Goal: Information Seeking & Learning: Check status

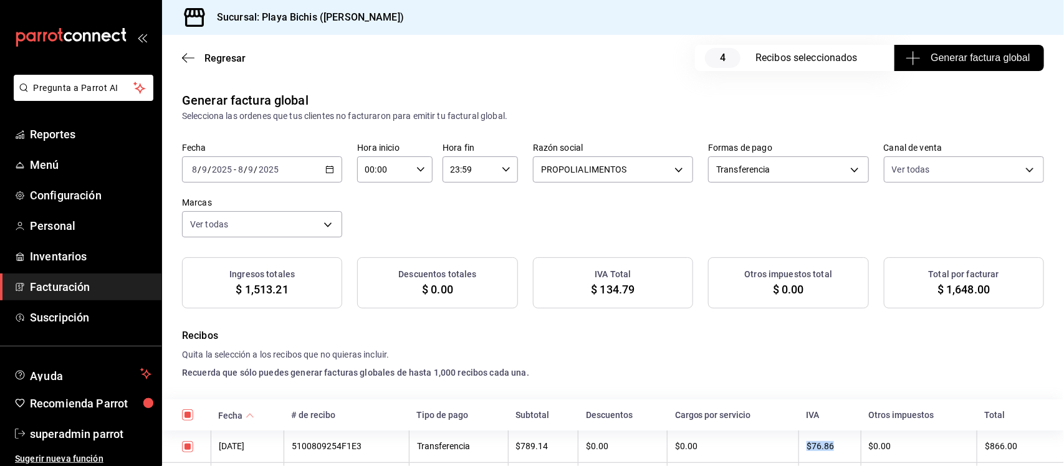
scroll to position [156, 0]
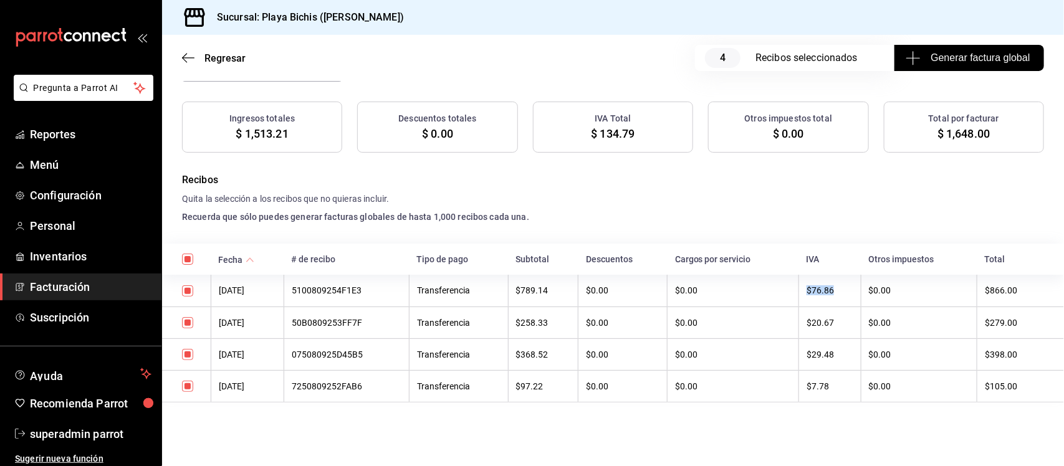
click at [185, 294] on input "checkbox" at bounding box center [187, 290] width 11 height 11
checkbox input "false"
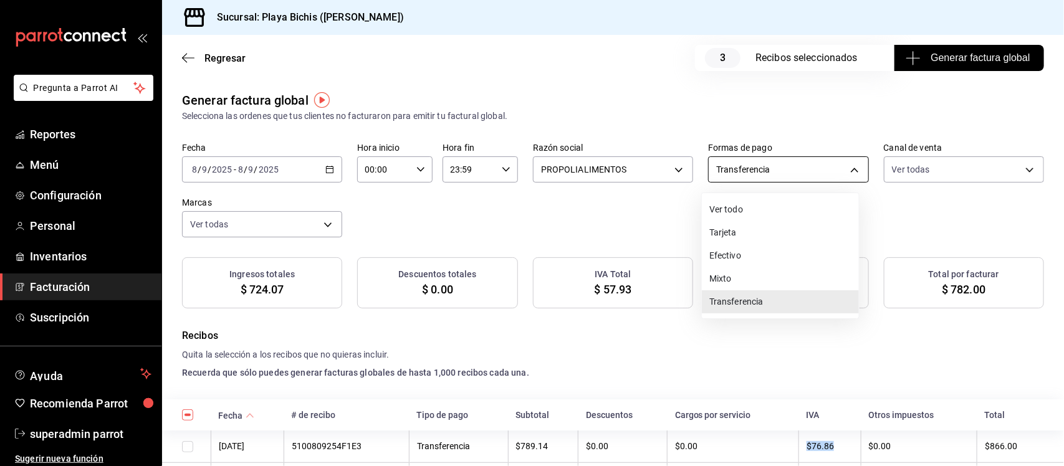
click at [764, 170] on body "Pregunta a Parrot AI Reportes Menú Configuración Personal Inventarios Facturaci…" at bounding box center [532, 233] width 1064 height 466
click at [727, 209] on li "Ver todo" at bounding box center [780, 209] width 157 height 23
type input "ALL"
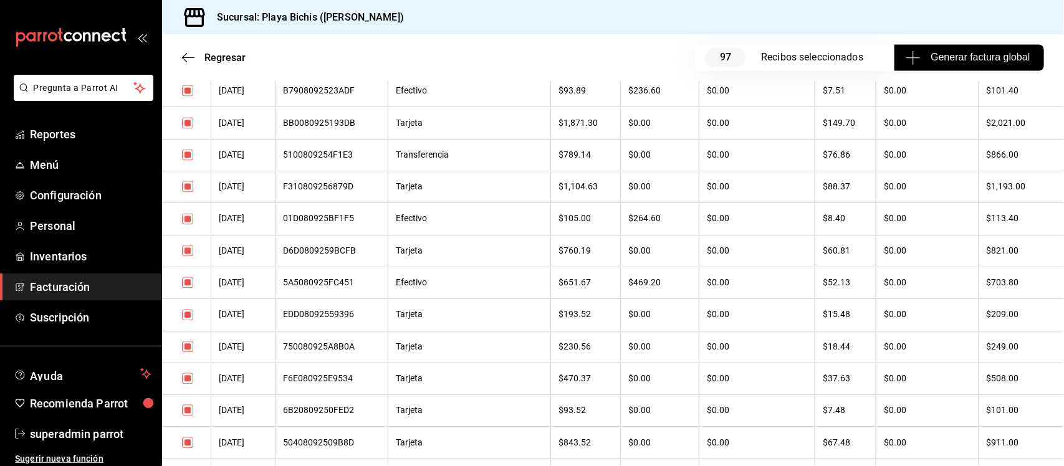
scroll to position [936, 0]
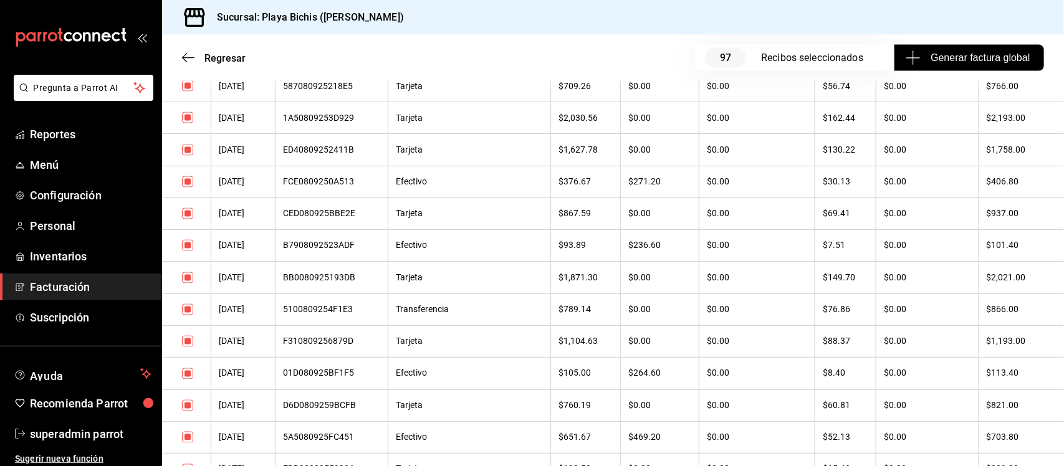
click at [188, 315] on input "checkbox" at bounding box center [187, 309] width 11 height 11
checkbox input "false"
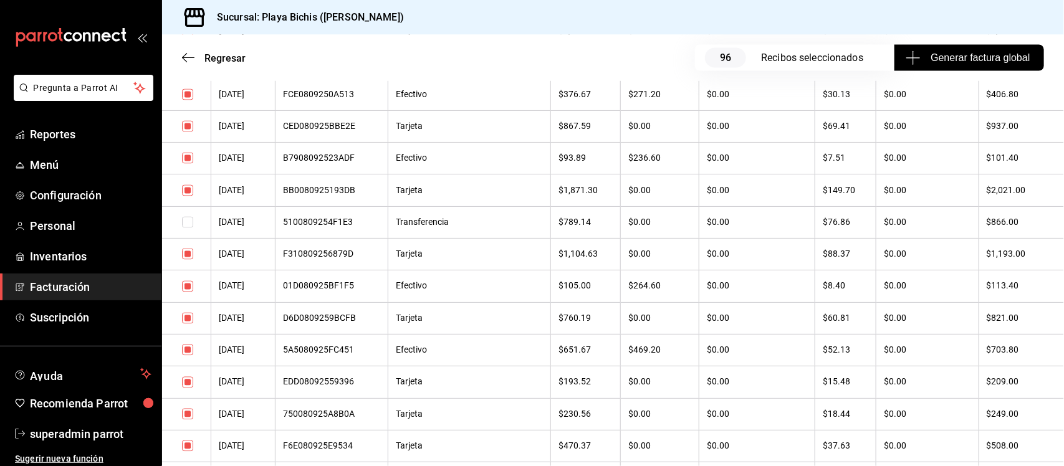
scroll to position [1013, 0]
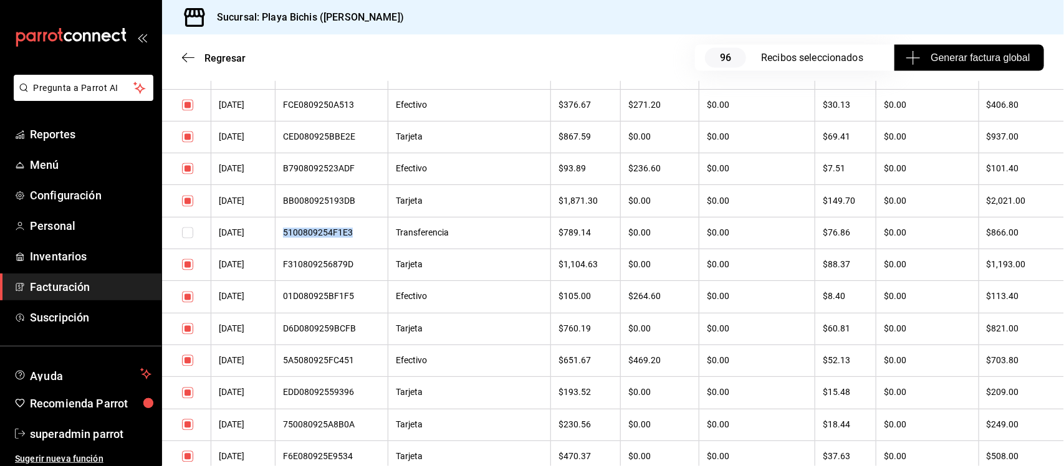
drag, startPoint x: 374, startPoint y: 246, endPoint x: 290, endPoint y: 254, distance: 83.9
click at [290, 249] on th "5100809254F1E3" at bounding box center [332, 233] width 113 height 32
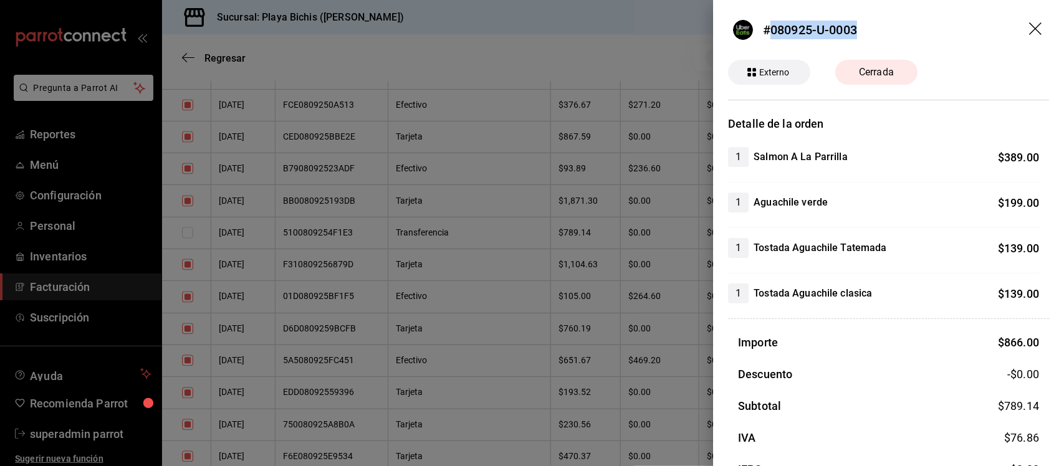
drag, startPoint x: 770, startPoint y: 29, endPoint x: 861, endPoint y: 28, distance: 91.0
click at [861, 28] on header "#080925-U-0003" at bounding box center [888, 30] width 351 height 60
copy div "080925-U-0003"
click at [1033, 27] on header "#080925-U-0003" at bounding box center [888, 30] width 351 height 60
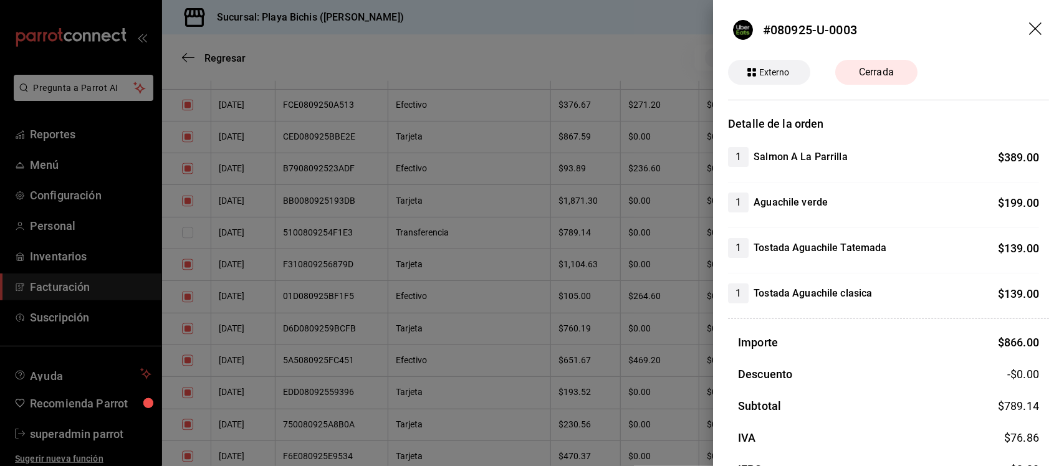
click at [1029, 29] on icon "drag" at bounding box center [1036, 29] width 15 height 15
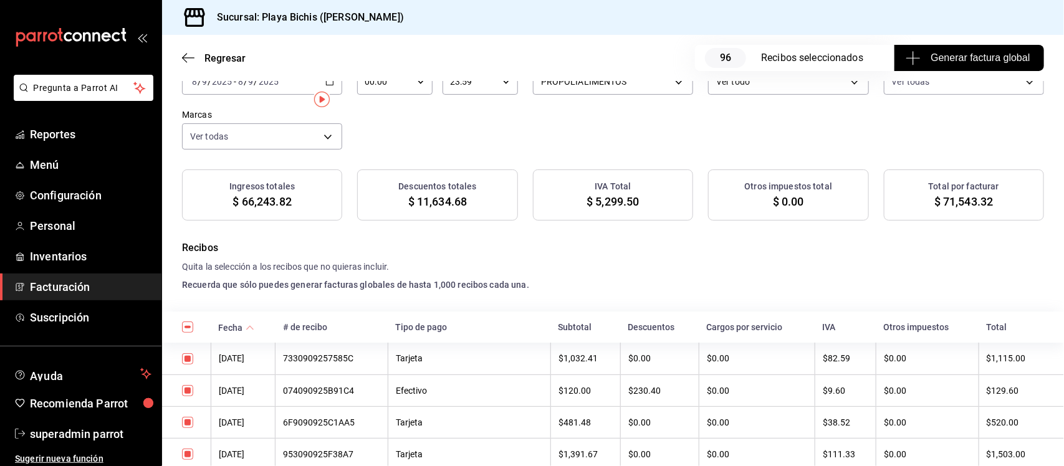
scroll to position [0, 0]
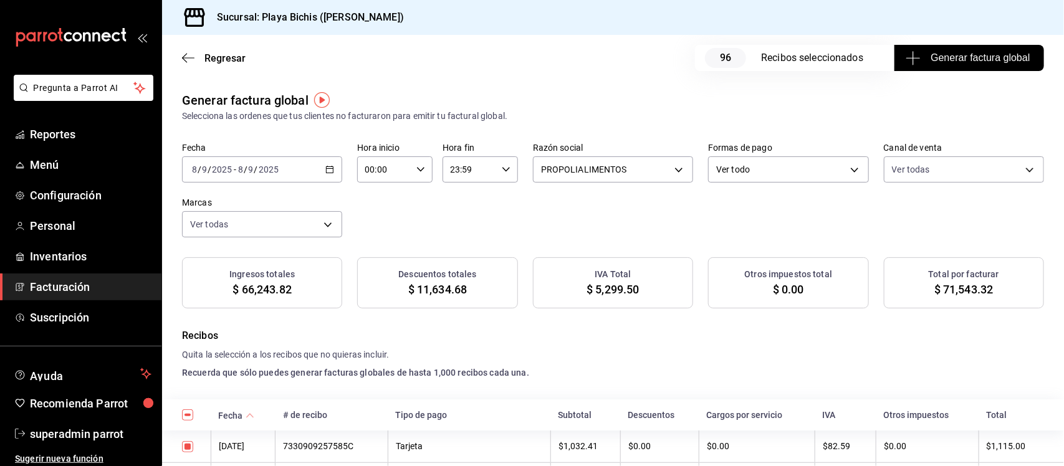
drag, startPoint x: 231, startPoint y: 290, endPoint x: 307, endPoint y: 291, distance: 75.4
click at [307, 291] on div "Ingresos totales $ 66,243.82" at bounding box center [262, 282] width 160 height 51
drag, startPoint x: 645, startPoint y: 293, endPoint x: 587, endPoint y: 293, distance: 58.0
click at [587, 293] on div "IVA Total $ 5,299.50" at bounding box center [613, 282] width 160 height 51
click at [781, 166] on body "Pregunta a Parrot AI Reportes Menú Configuración Personal Inventarios Facturaci…" at bounding box center [532, 233] width 1064 height 466
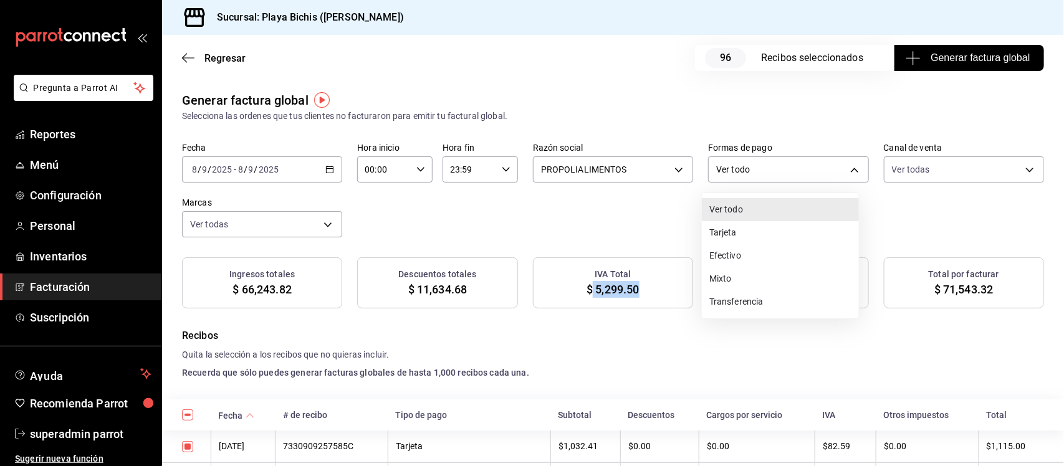
click at [733, 294] on li "Transferencia" at bounding box center [780, 301] width 157 height 23
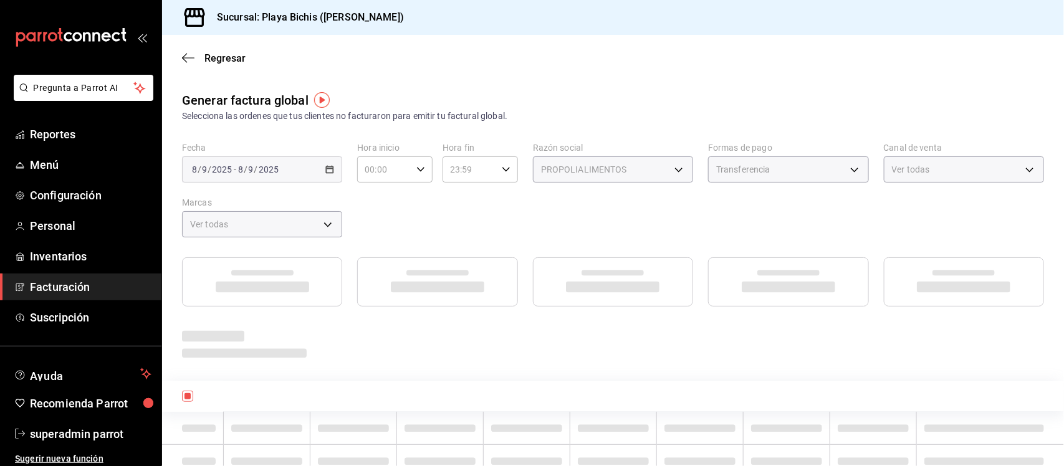
type input "TRANSFERENCE"
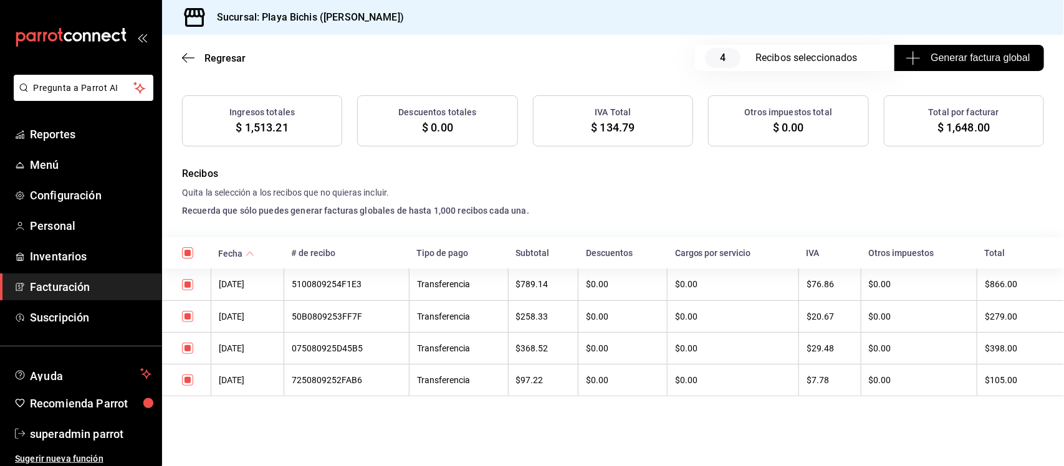
scroll to position [165, 0]
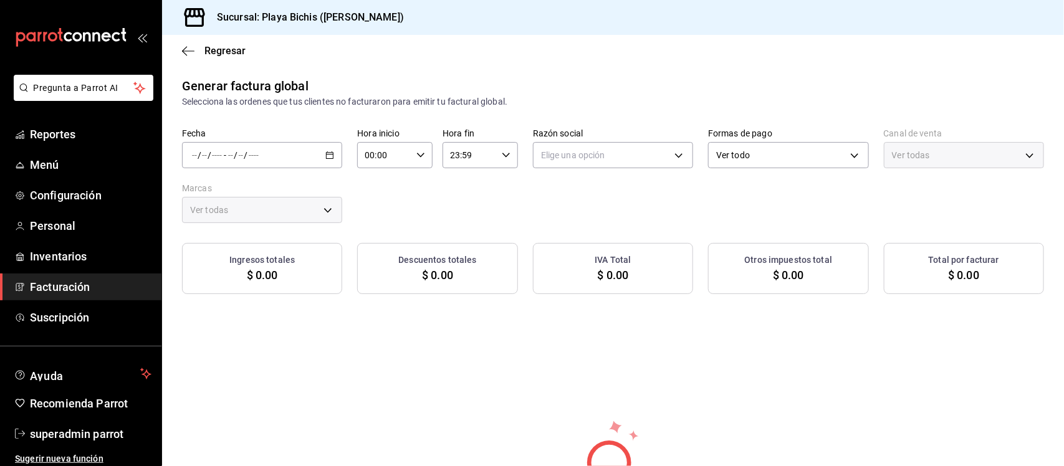
type input "PARROT,UBER_EATS,RAPPI,DIDI_FOOD,ONLINE"
click at [325, 153] on icon "button" at bounding box center [329, 155] width 9 height 9
click at [247, 188] on span "Rango de fechas" at bounding box center [241, 192] width 97 height 13
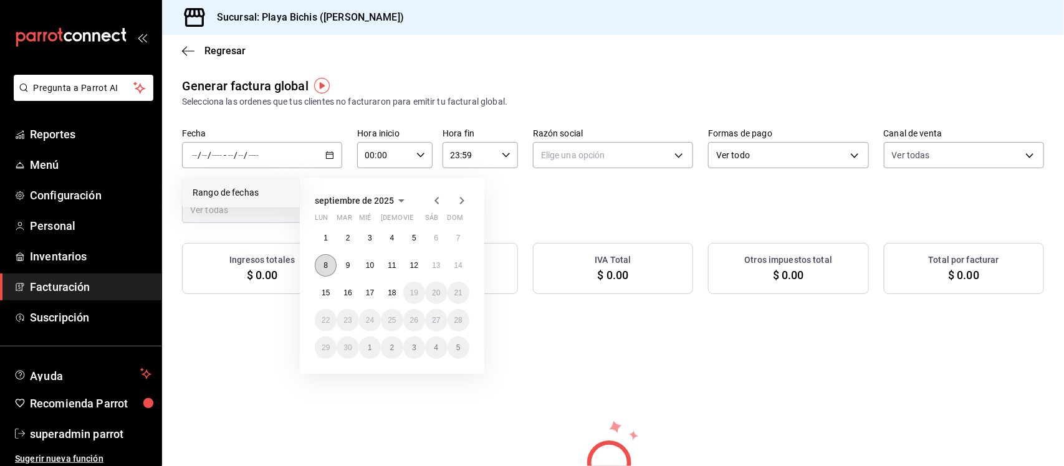
click at [328, 268] on button "8" at bounding box center [326, 265] width 22 height 22
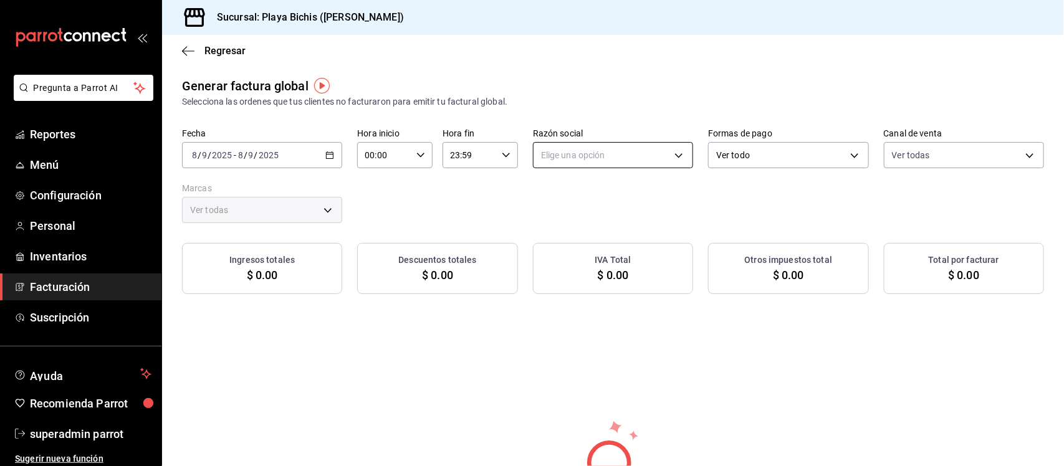
click at [670, 154] on body "Pregunta a Parrot AI Reportes Menú Configuración Personal Inventarios Facturaci…" at bounding box center [532, 233] width 1064 height 466
click at [565, 215] on li "PROPOLIALIMENTOS" at bounding box center [607, 218] width 157 height 23
type input "98789bbc-3643-442e-bea3-a0897877bbaf"
type input "4ba3d68a-2a71-4bf4-8272-d27f8f663470,fbc14f8a-a0c0-448e-9dac-7011cab8a3fb"
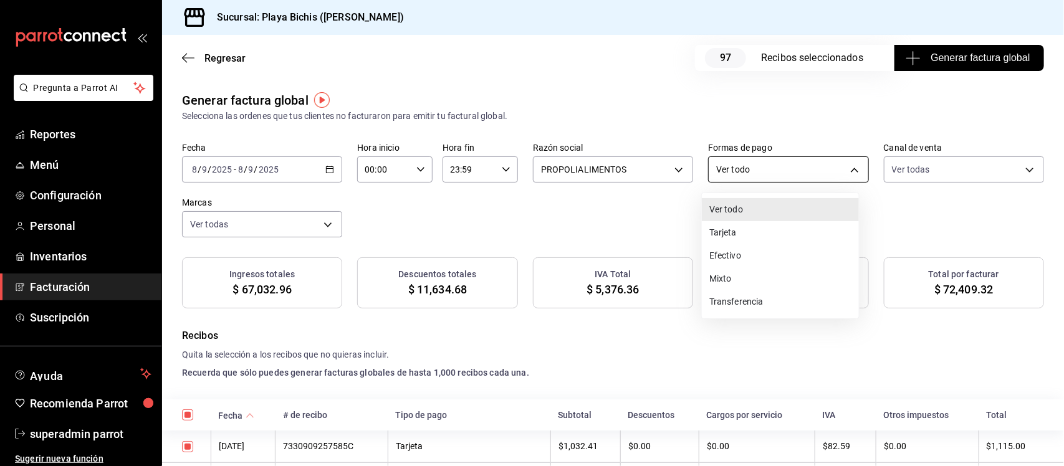
click at [818, 163] on body "Pregunta a Parrot AI Reportes Menú Configuración Personal Inventarios Facturaci…" at bounding box center [532, 233] width 1064 height 466
click at [742, 306] on li "Transferencia" at bounding box center [780, 301] width 157 height 23
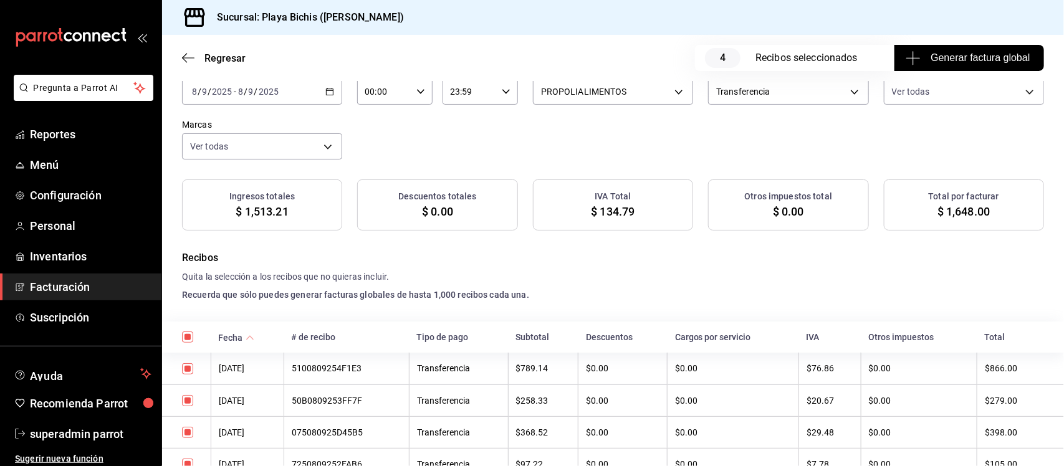
scroll to position [156, 0]
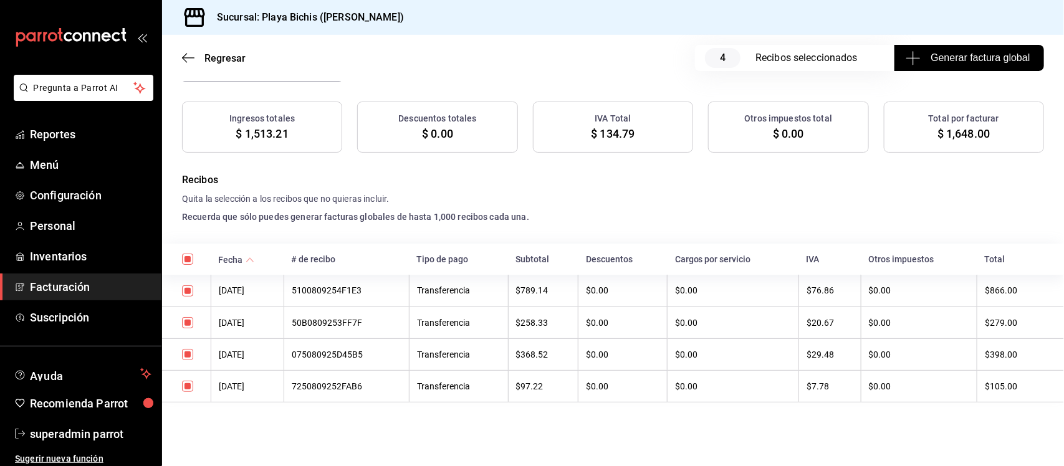
click at [350, 291] on div "5100809254F1E3" at bounding box center [347, 290] width 110 height 10
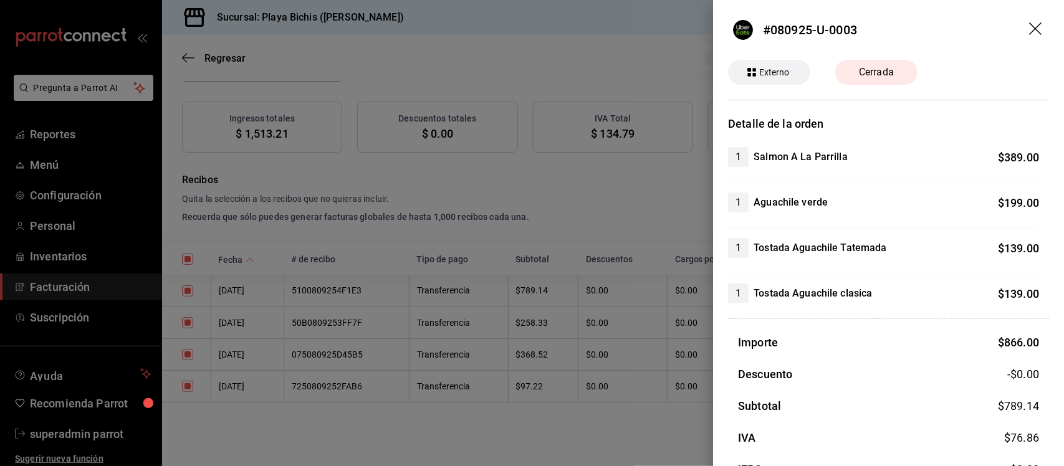
scroll to position [75, 0]
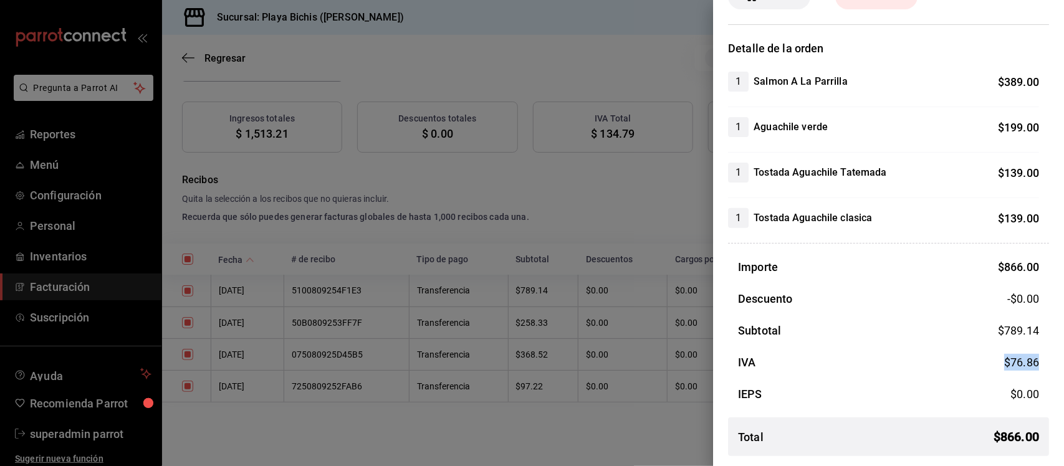
drag, startPoint x: 985, startPoint y: 360, endPoint x: 1032, endPoint y: 360, distance: 47.4
click at [1032, 360] on div "IVA $ 76.86" at bounding box center [888, 362] width 321 height 17
drag, startPoint x: 989, startPoint y: 268, endPoint x: 1023, endPoint y: 268, distance: 33.7
click at [1023, 268] on span "$ 866.00" at bounding box center [1018, 267] width 41 height 13
drag, startPoint x: 987, startPoint y: 332, endPoint x: 1035, endPoint y: 332, distance: 48.6
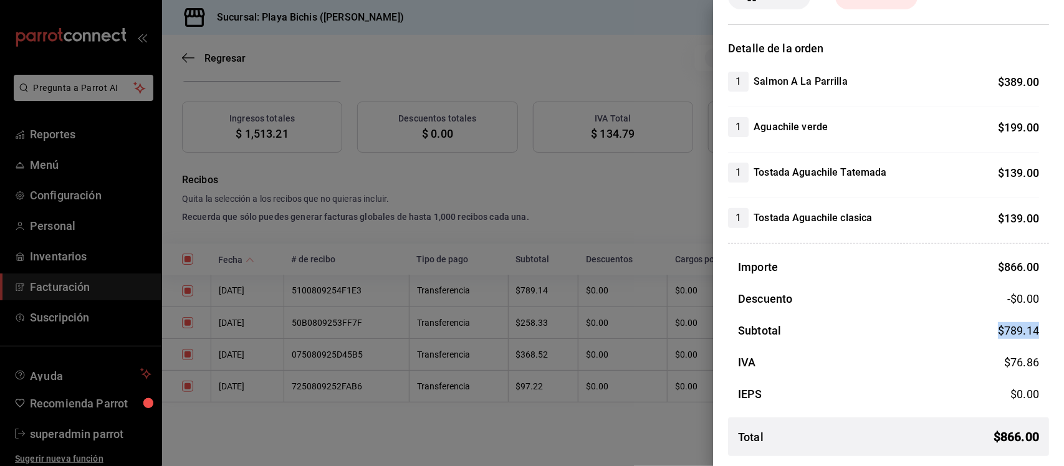
click at [1035, 332] on div "Subtotal $ 789.14" at bounding box center [888, 330] width 321 height 17
drag, startPoint x: 992, startPoint y: 365, endPoint x: 1034, endPoint y: 365, distance: 41.8
click at [1034, 365] on div "IVA $ 76.86" at bounding box center [888, 362] width 321 height 17
drag, startPoint x: 984, startPoint y: 131, endPoint x: 1040, endPoint y: 128, distance: 56.2
click at [1040, 128] on div "Detalle de la orden 1 Salmon A La Parrilla $ 389.00 1 Aguachile verde $ 199.00 …" at bounding box center [888, 253] width 351 height 426
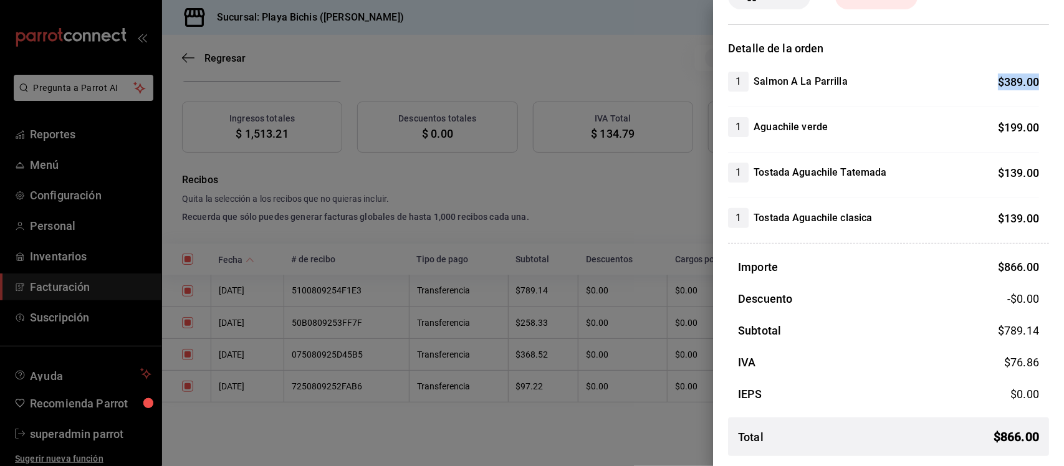
drag, startPoint x: 974, startPoint y: 78, endPoint x: 1048, endPoint y: 79, distance: 74.2
click at [1048, 79] on div "Detalle de la orden 1 Salmon A La Parrilla $ 389.00 1 Aguachile verde $ 199.00 …" at bounding box center [888, 253] width 351 height 426
drag, startPoint x: 991, startPoint y: 171, endPoint x: 1043, endPoint y: 175, distance: 51.8
click at [1043, 171] on div "Detalle de la orden 1 Salmon A La Parrilla $ 389.00 1 Aguachile verde $ 199.00 …" at bounding box center [888, 253] width 351 height 426
drag, startPoint x: 986, startPoint y: 221, endPoint x: 1063, endPoint y: 219, distance: 77.3
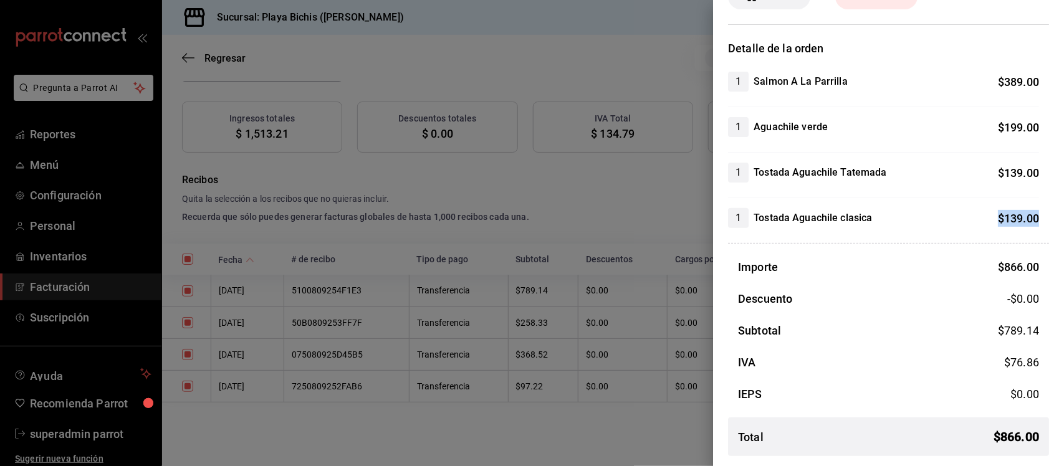
click at [1063, 219] on div "#080925-U-0003 Externo Cerrada Detalle de la orden 1 Salmon A La Parrilla $ 389…" at bounding box center [888, 233] width 351 height 466
click at [577, 80] on div at bounding box center [532, 233] width 1064 height 466
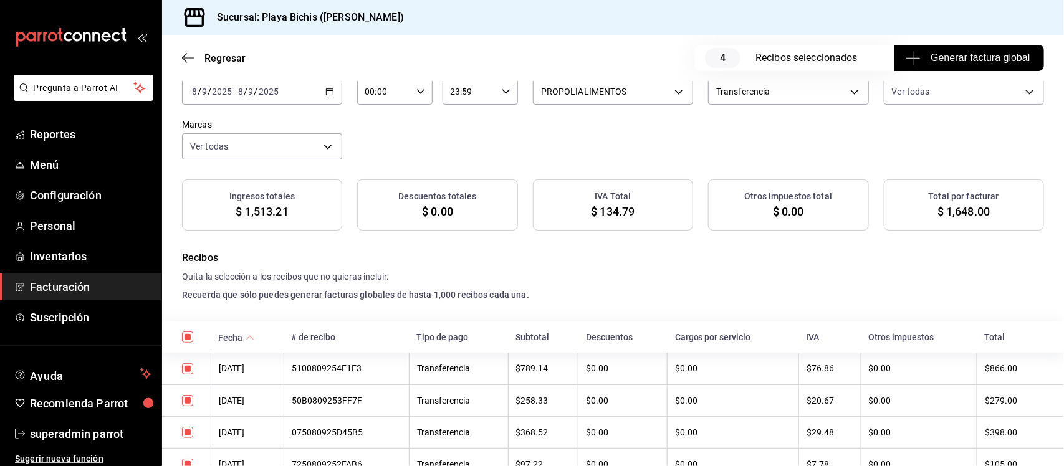
scroll to position [0, 0]
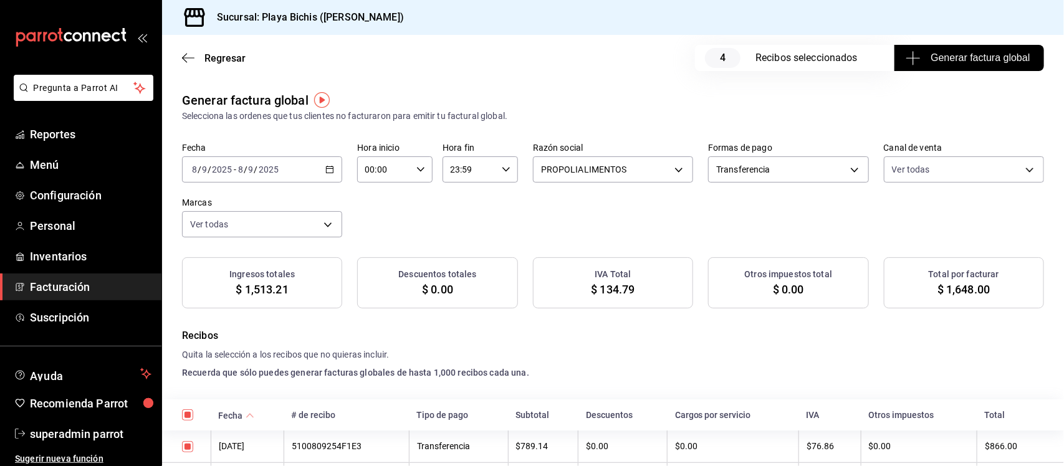
click at [325, 165] on icon "button" at bounding box center [329, 169] width 9 height 9
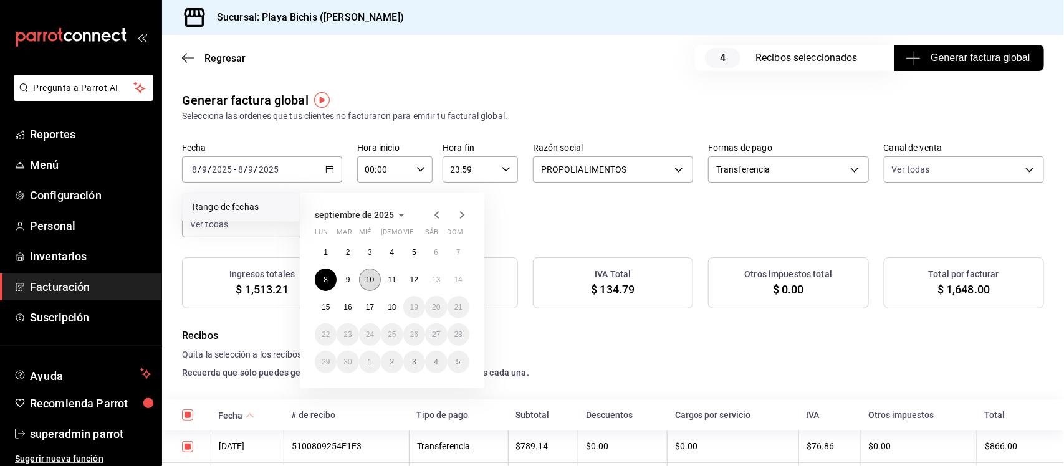
click at [367, 278] on abbr "10" at bounding box center [370, 280] width 8 height 9
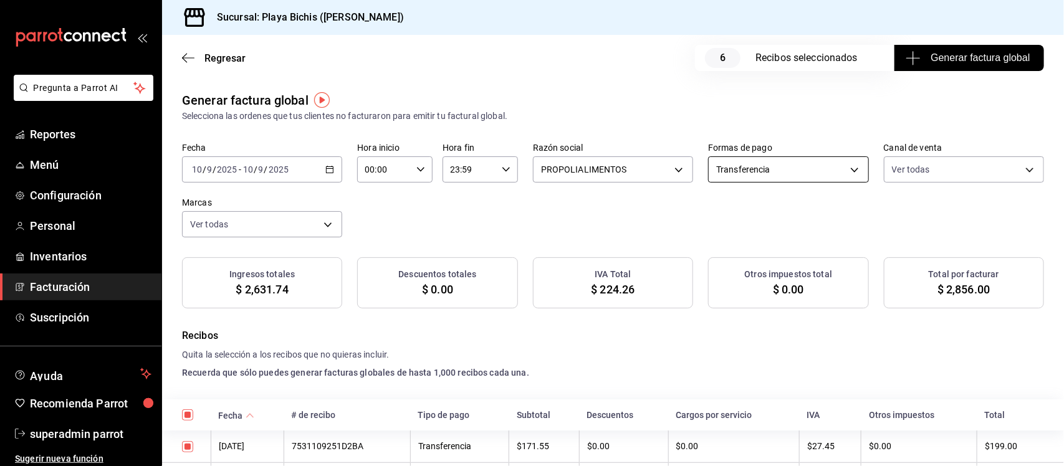
click at [834, 166] on body "Pregunta a Parrot AI Reportes Menú Configuración Personal Inventarios Facturaci…" at bounding box center [532, 233] width 1064 height 466
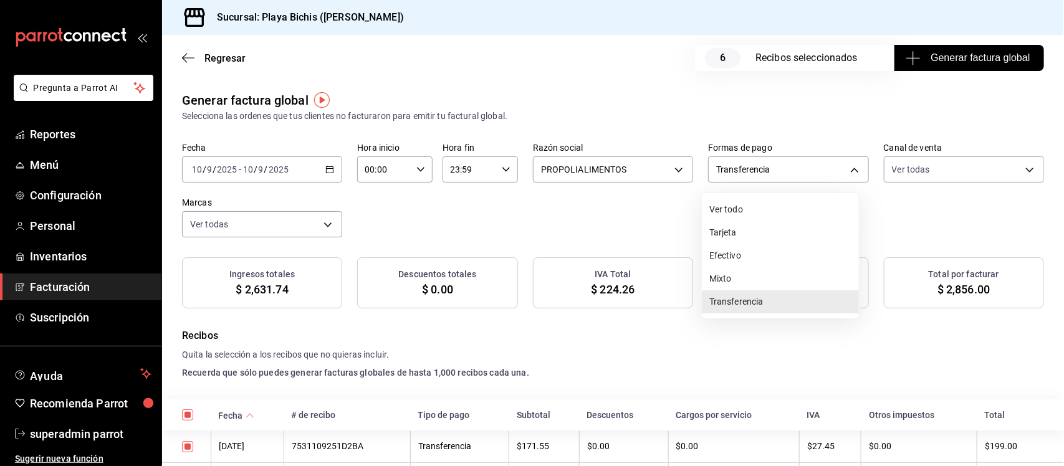
click at [759, 216] on li "Ver todo" at bounding box center [780, 209] width 157 height 23
type input "ALL"
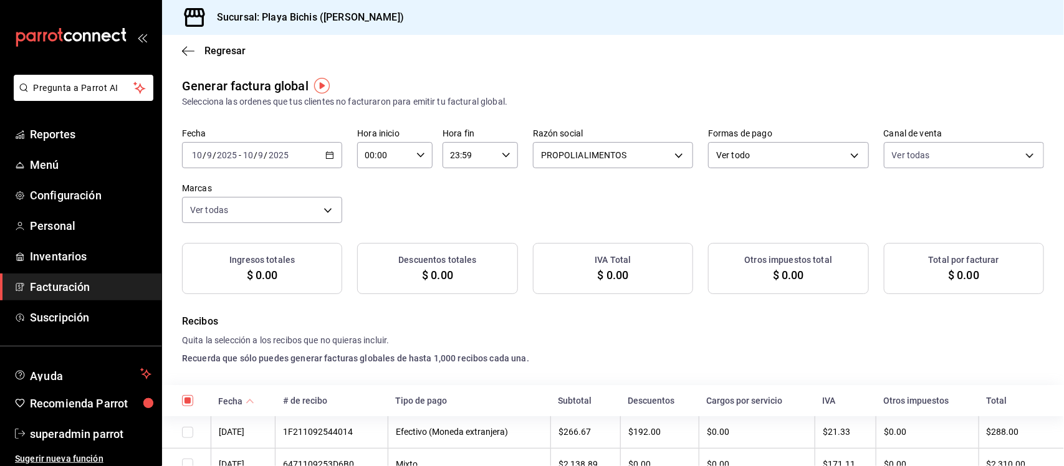
checkbox input "true"
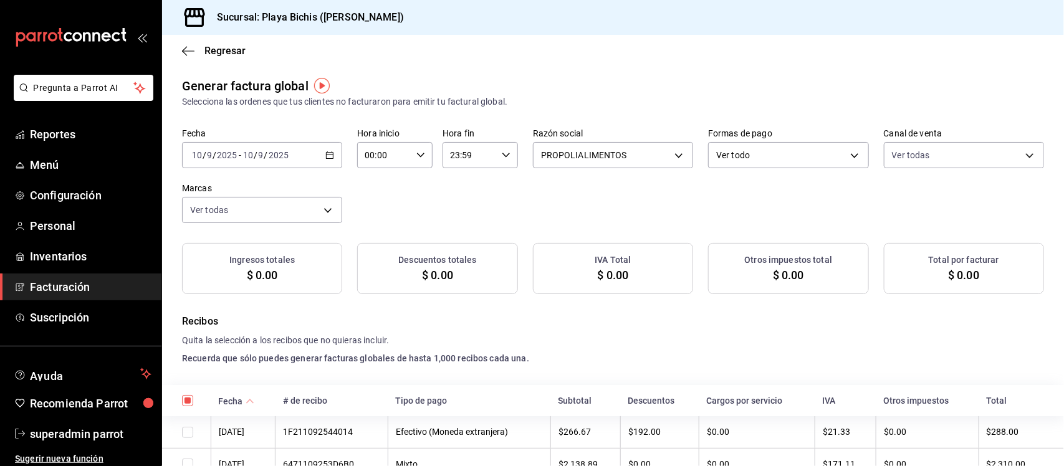
checkbox input "true"
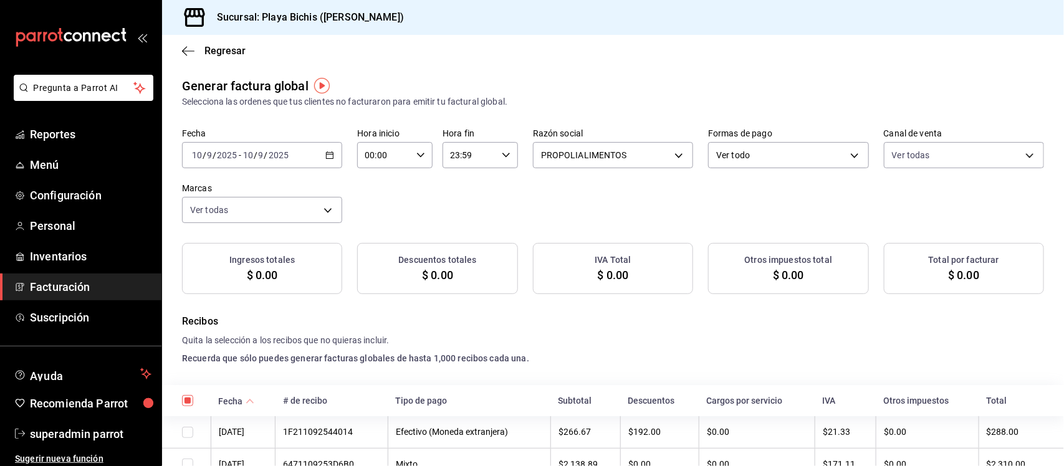
checkbox input "true"
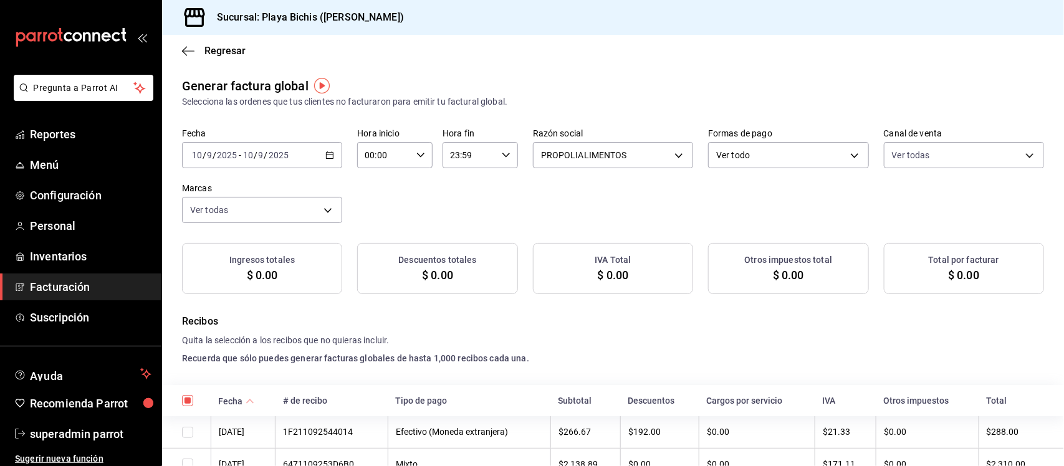
checkbox input "true"
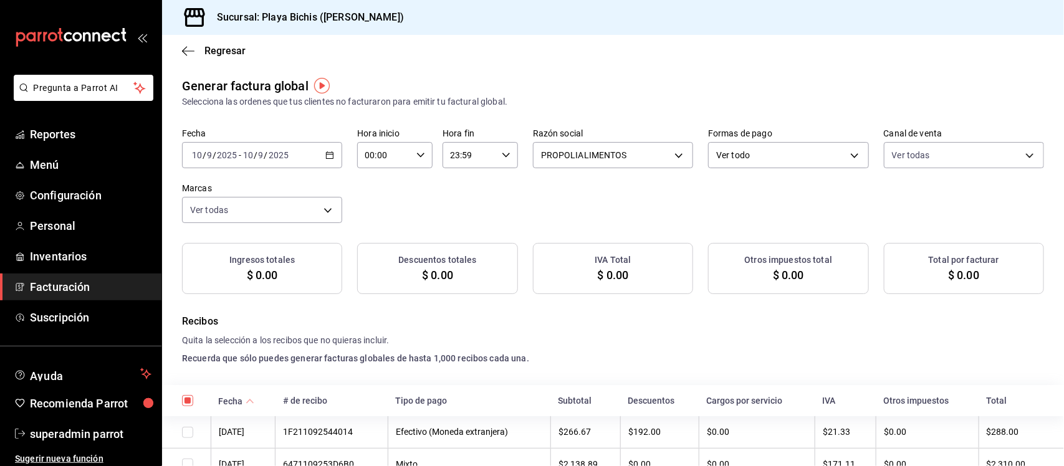
checkbox input "true"
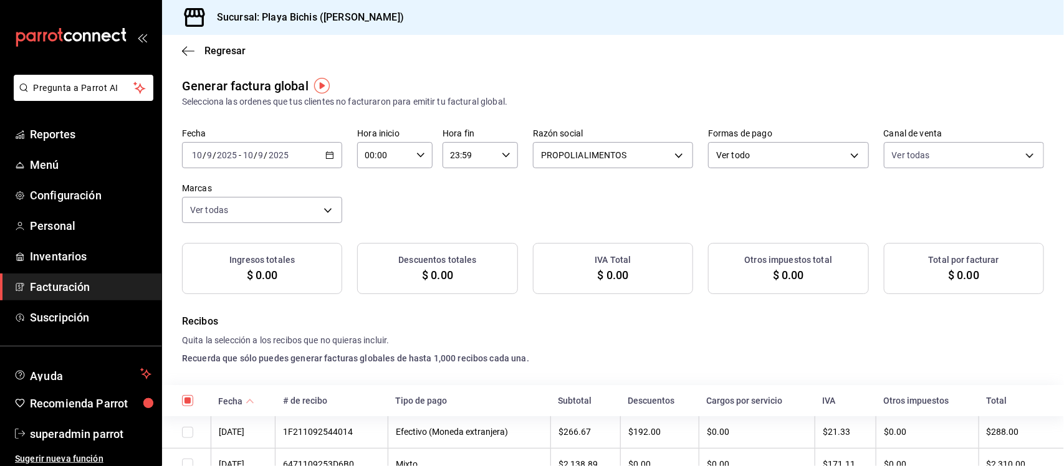
checkbox input "true"
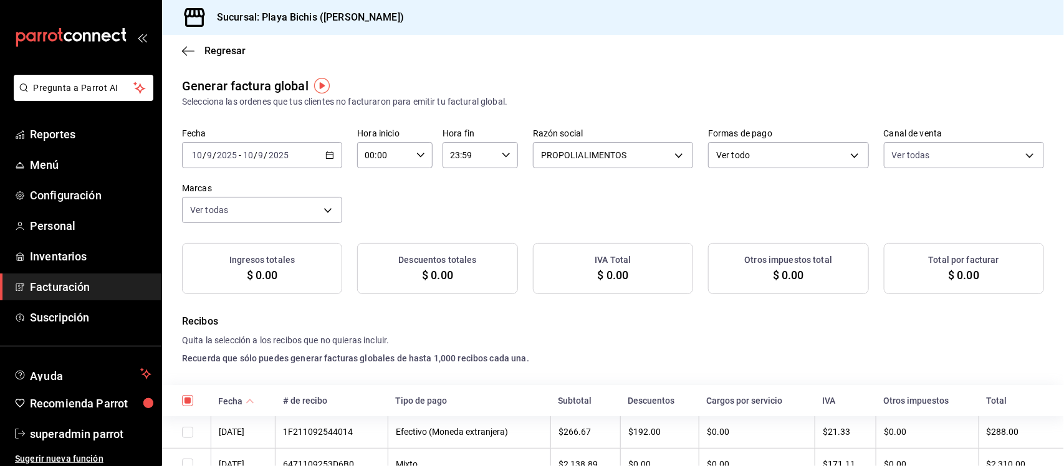
checkbox input "true"
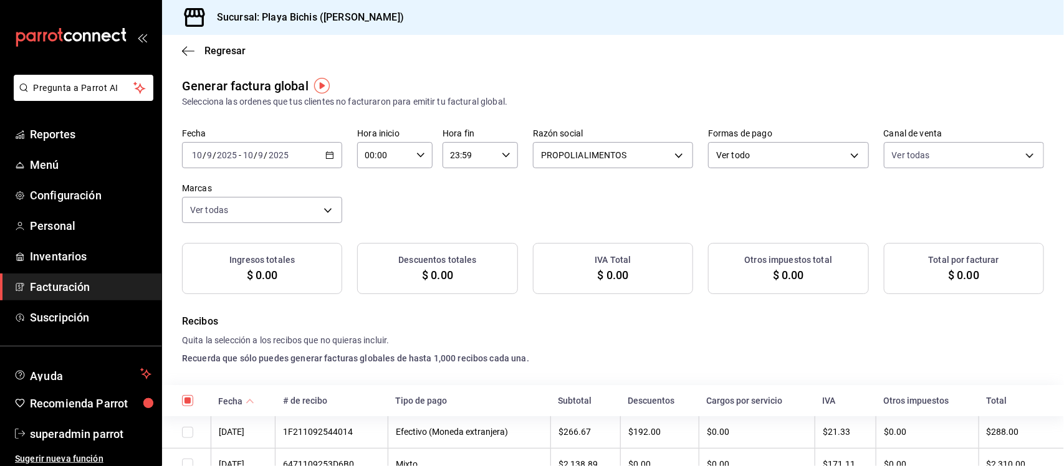
checkbox input "true"
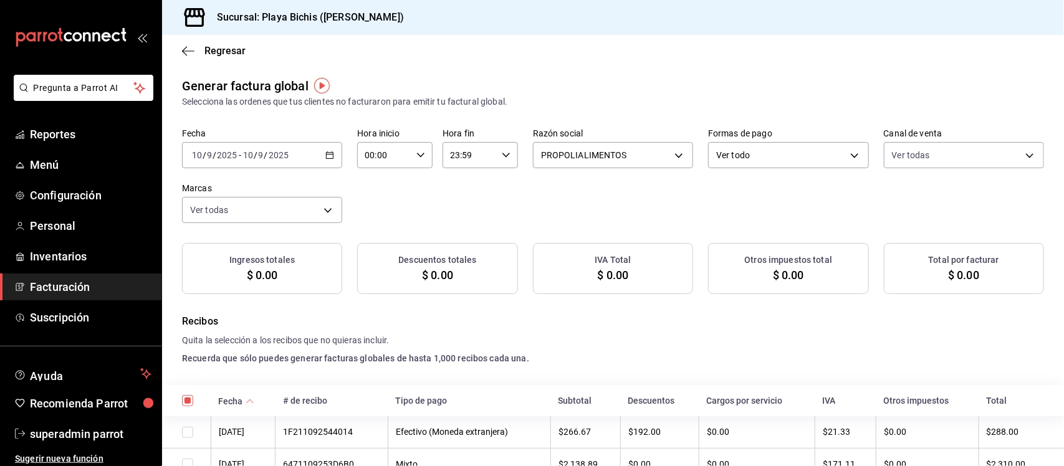
checkbox input "true"
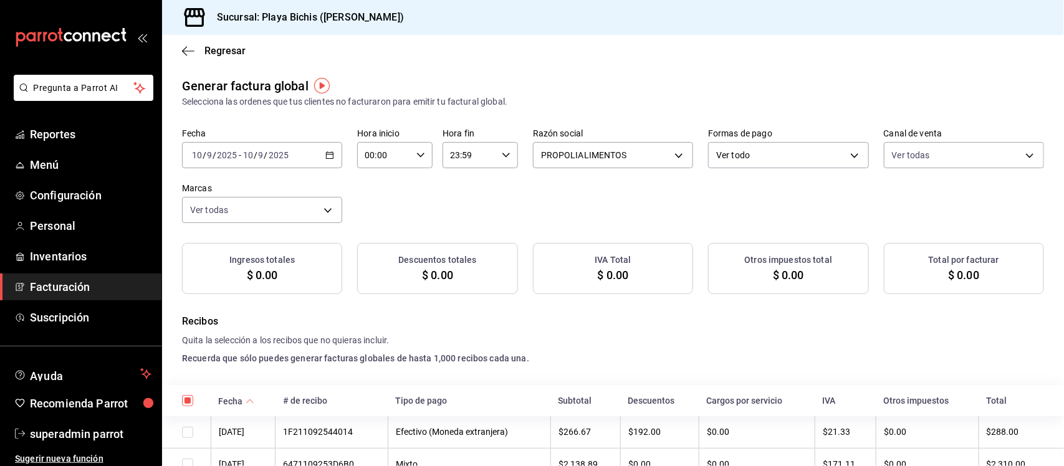
checkbox input "true"
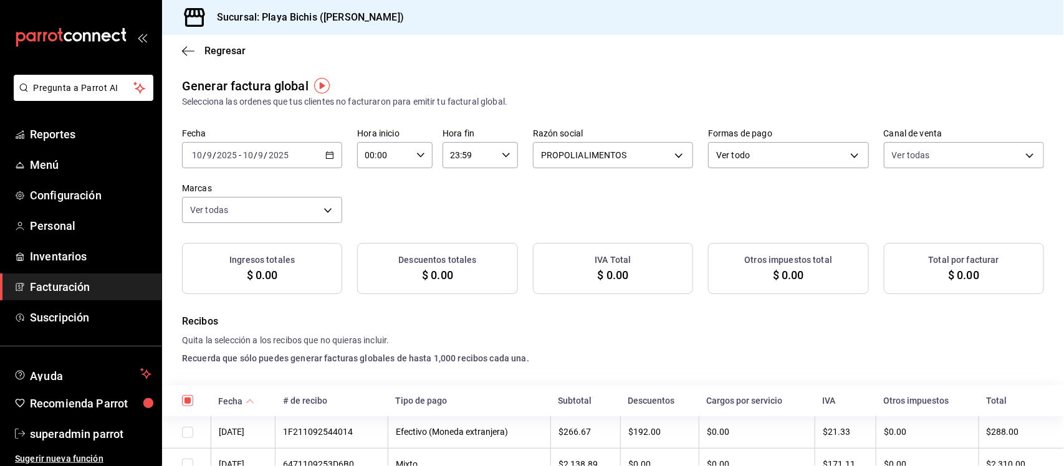
checkbox input "true"
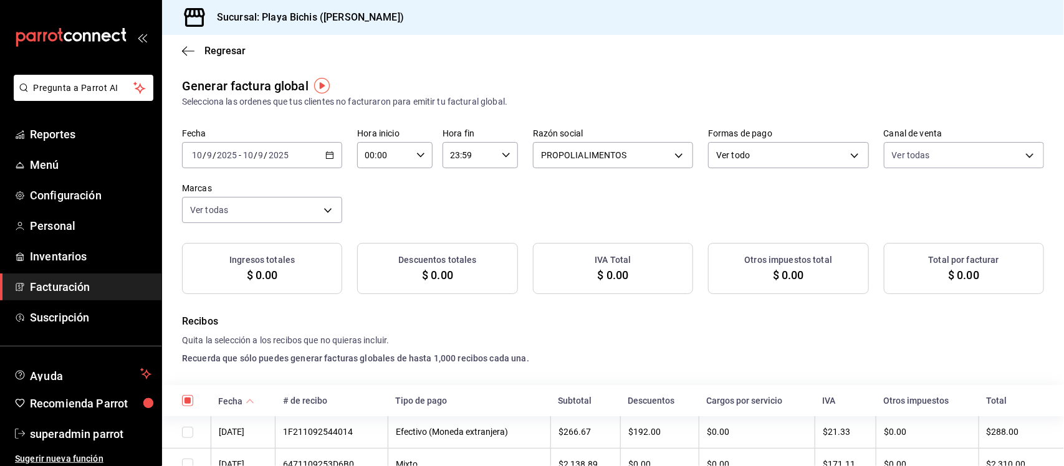
checkbox input "true"
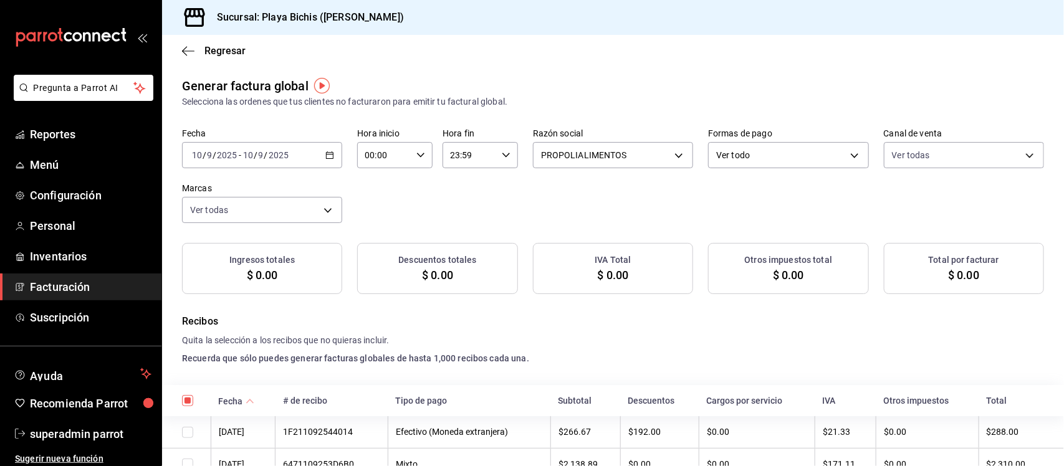
checkbox input "true"
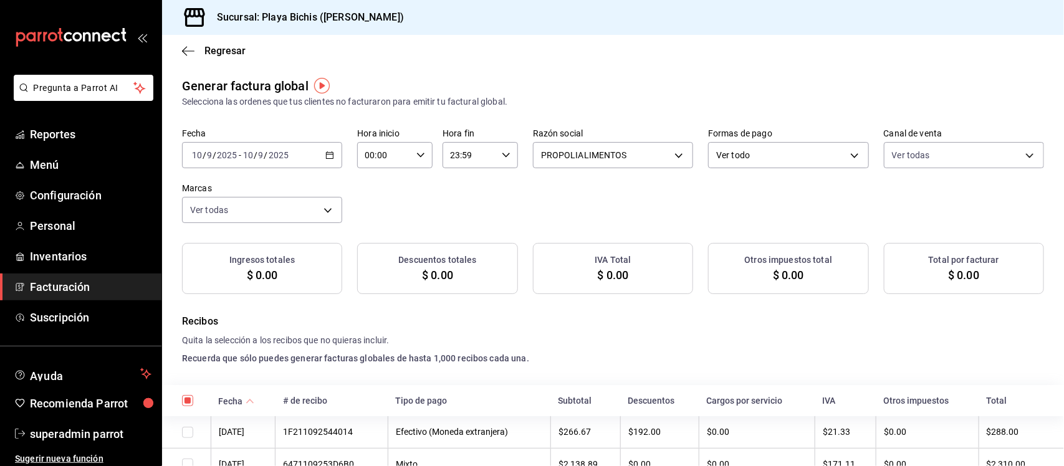
checkbox input "true"
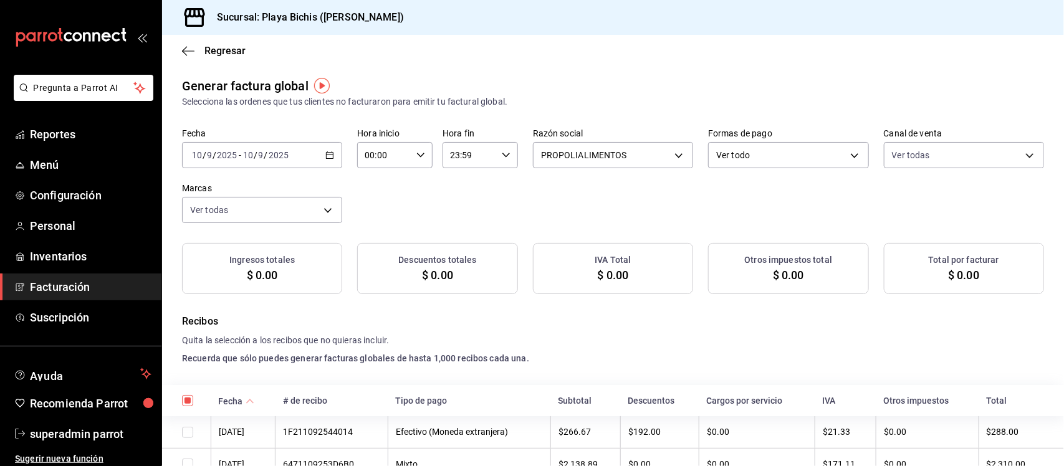
checkbox input "true"
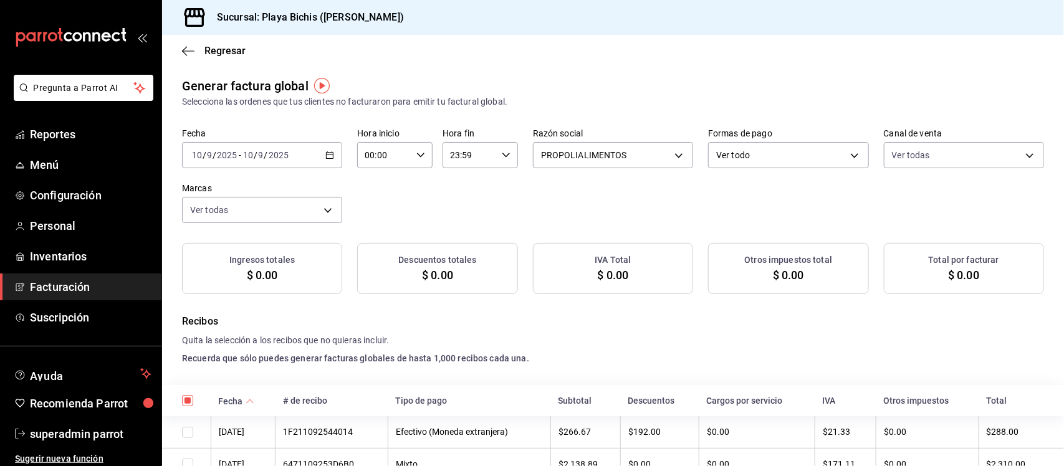
checkbox input "true"
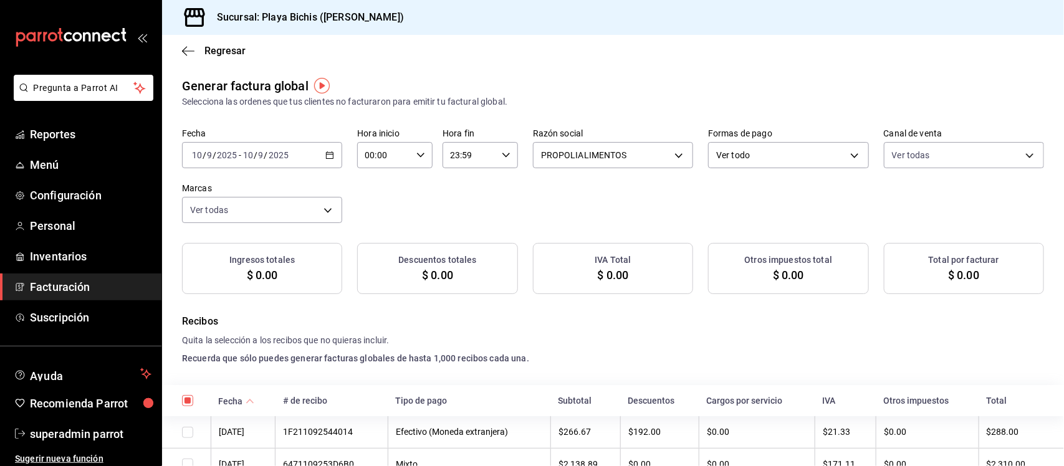
checkbox input "true"
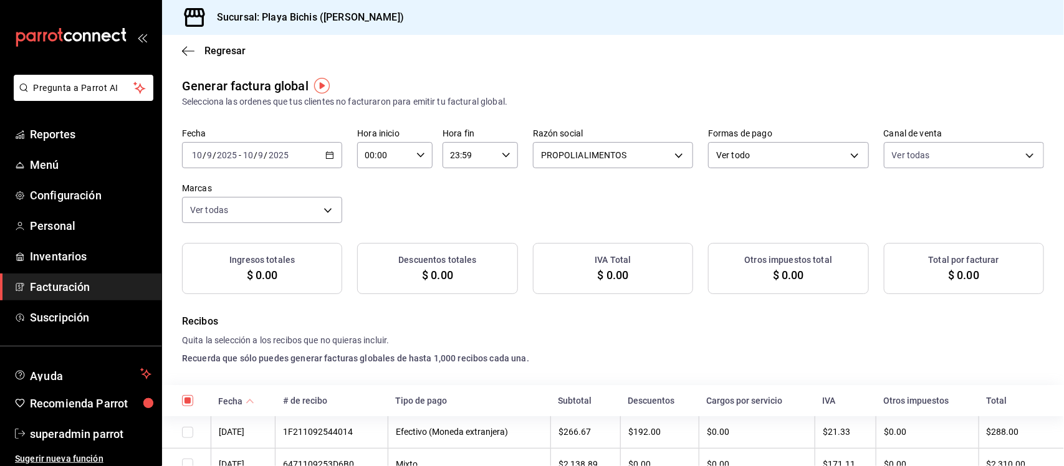
checkbox input "true"
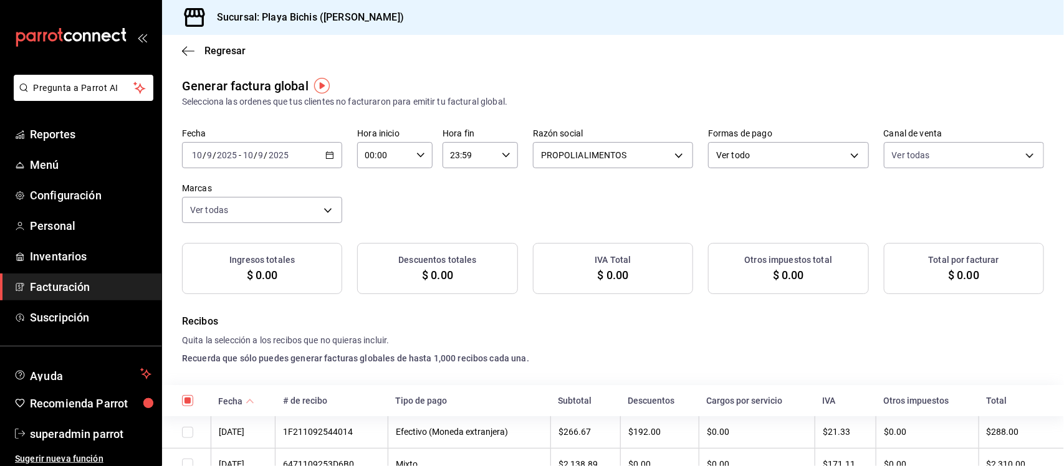
checkbox input "true"
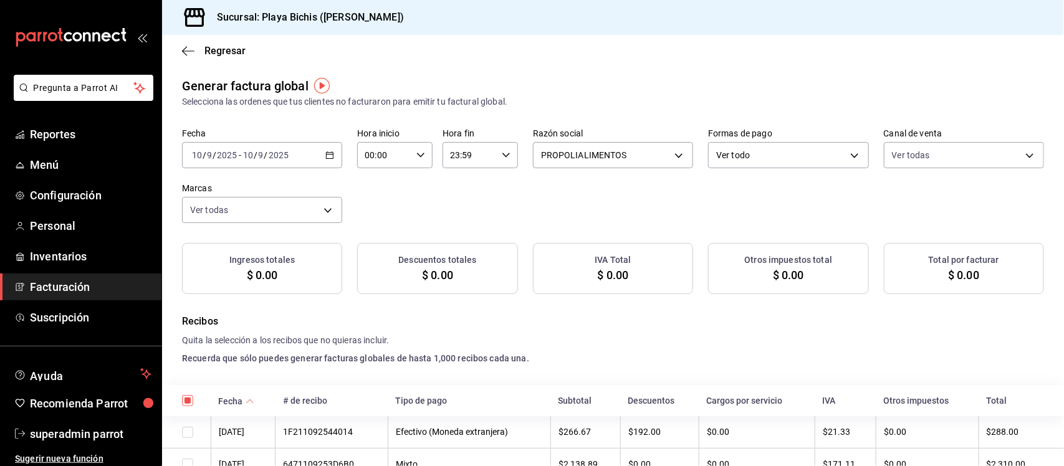
checkbox input "true"
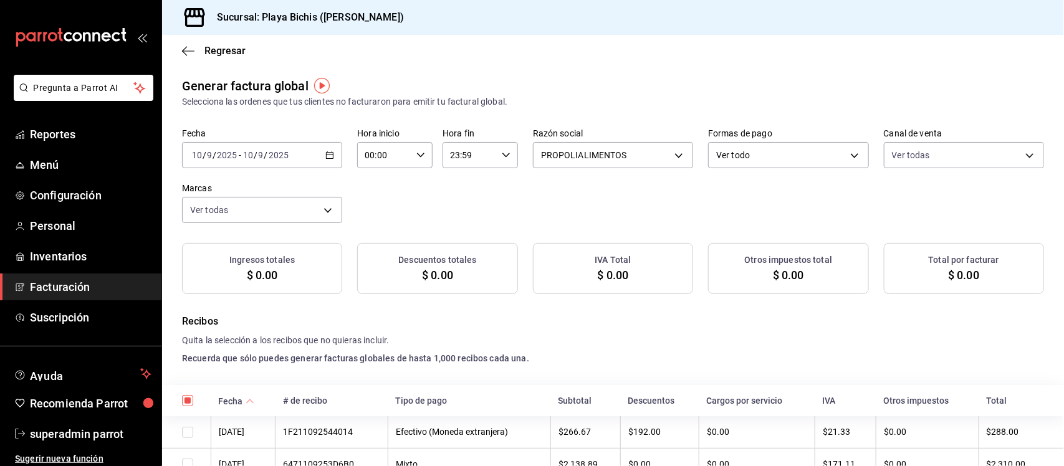
checkbox input "true"
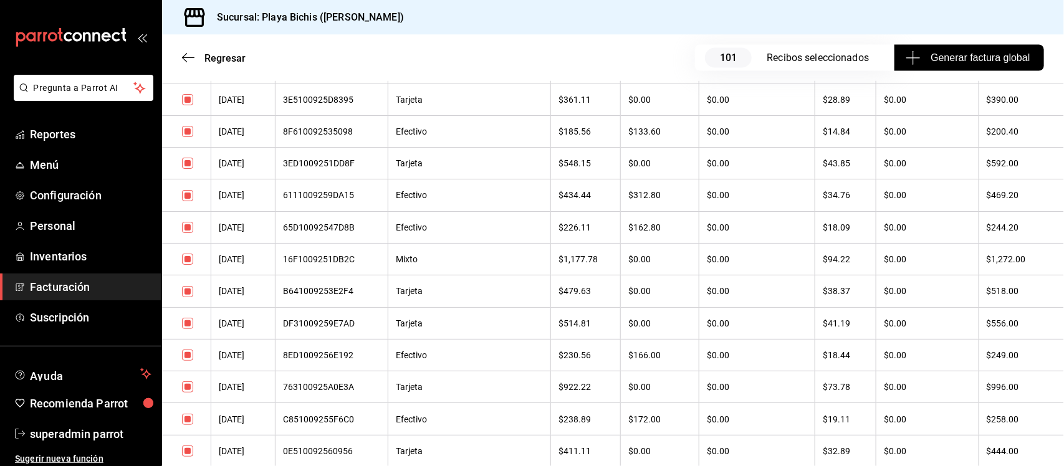
scroll to position [3326, 0]
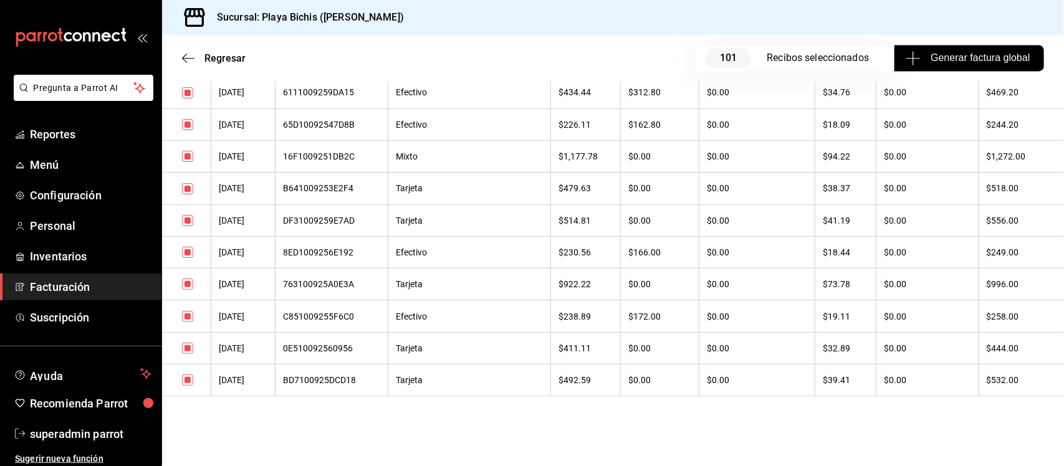
drag, startPoint x: 211, startPoint y: 239, endPoint x: 1063, endPoint y: 503, distance: 892.8
click at [1063, 466] on html "Pregunta a Parrot AI Reportes Menú Configuración Personal Inventarios Facturaci…" at bounding box center [532, 233] width 1064 height 466
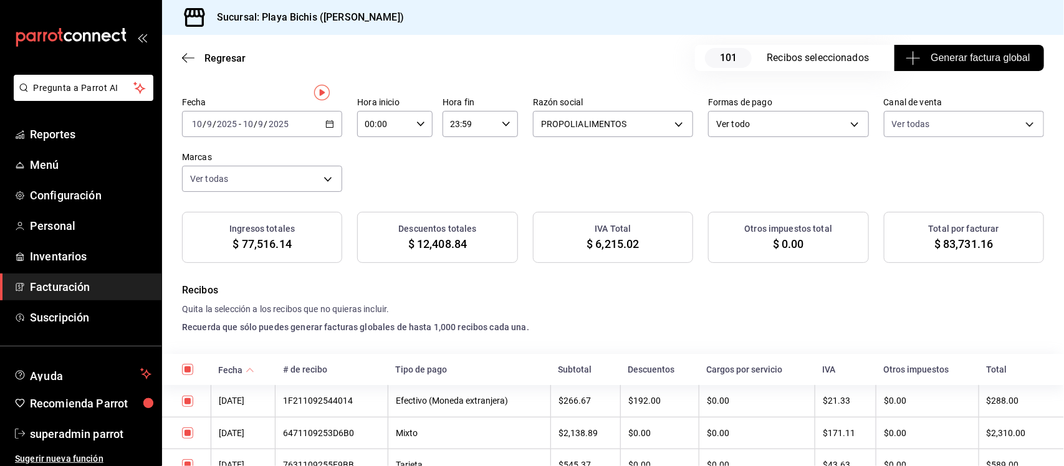
scroll to position [0, 0]
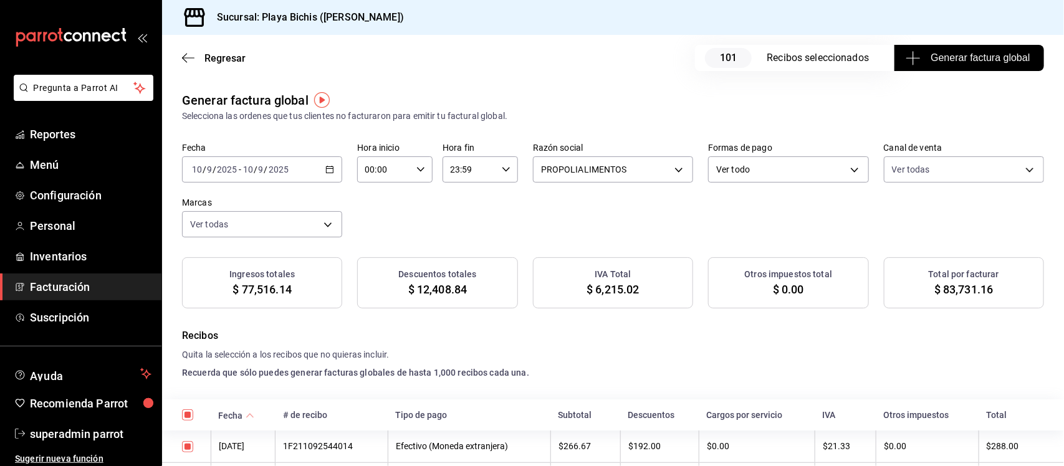
click at [585, 231] on div "Fecha [DATE] [DATE] - [DATE] [DATE] Hora inicio 00:00 Hora inicio Hora fin 23:5…" at bounding box center [613, 190] width 862 height 95
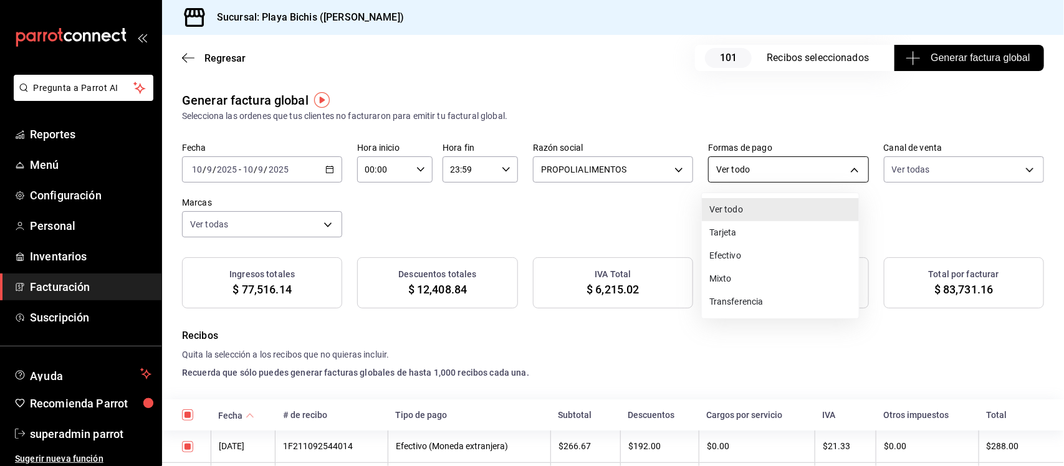
click at [783, 171] on body "Pregunta a Parrot AI Reportes Menú Configuración Personal Inventarios Facturaci…" at bounding box center [532, 233] width 1064 height 466
click at [748, 300] on li "Transferencia" at bounding box center [780, 301] width 157 height 23
type input "TRANSFERENCE"
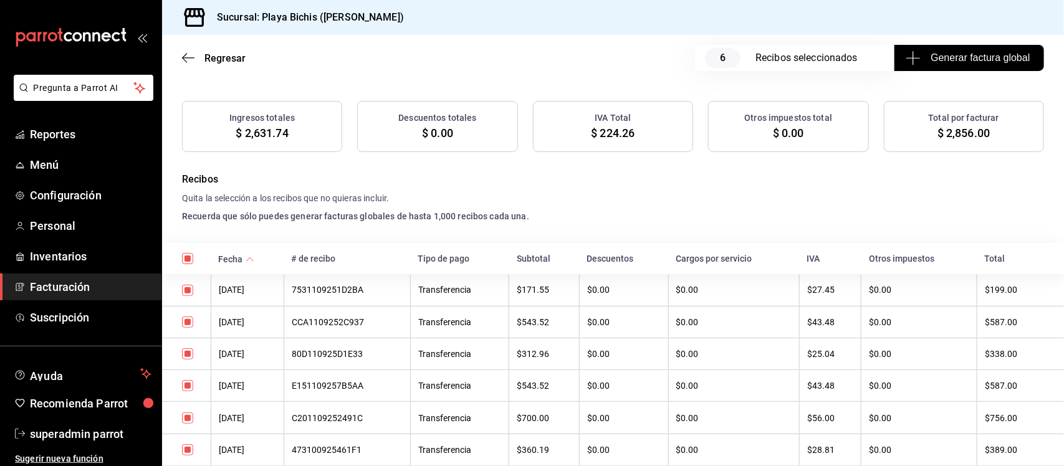
scroll to position [229, 0]
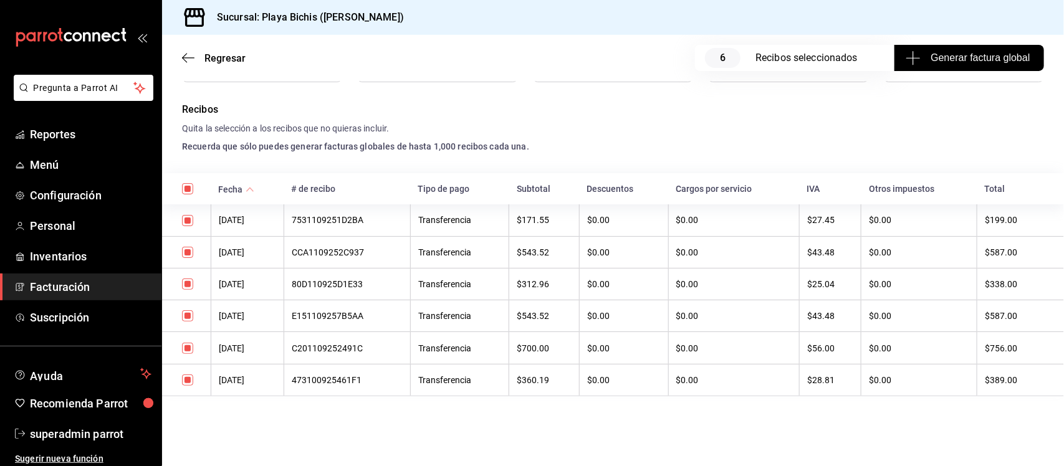
click at [350, 223] on th "7531109251D2BA" at bounding box center [347, 220] width 127 height 32
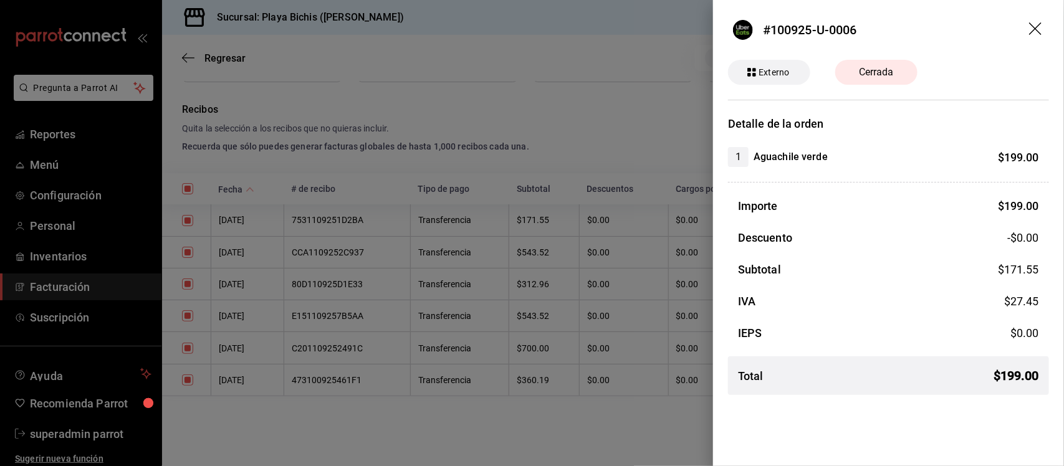
click at [1036, 26] on icon "drag" at bounding box center [1036, 29] width 15 height 15
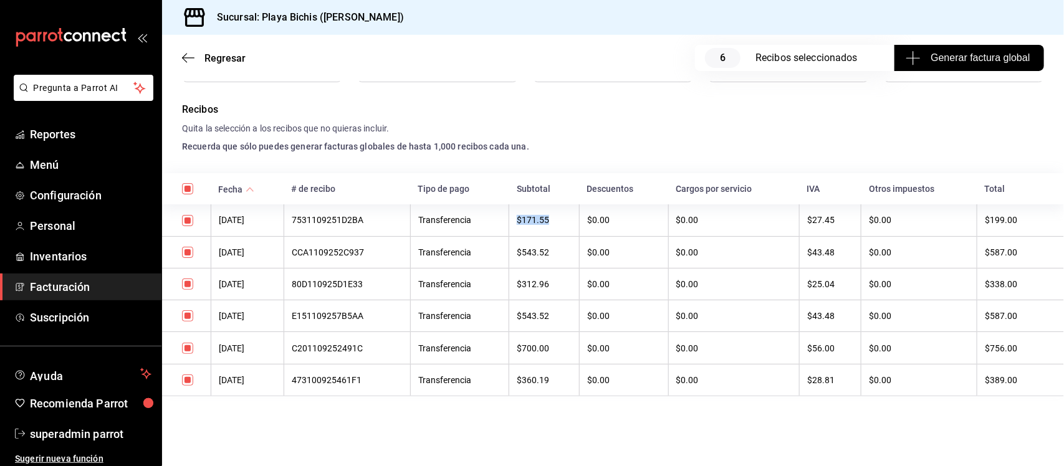
drag, startPoint x: 568, startPoint y: 212, endPoint x: 521, endPoint y: 216, distance: 47.6
click at [521, 216] on th "$171.55" at bounding box center [544, 220] width 70 height 32
copy th "$171.55"
click at [360, 217] on div "7531109251D2BA" at bounding box center [347, 220] width 111 height 10
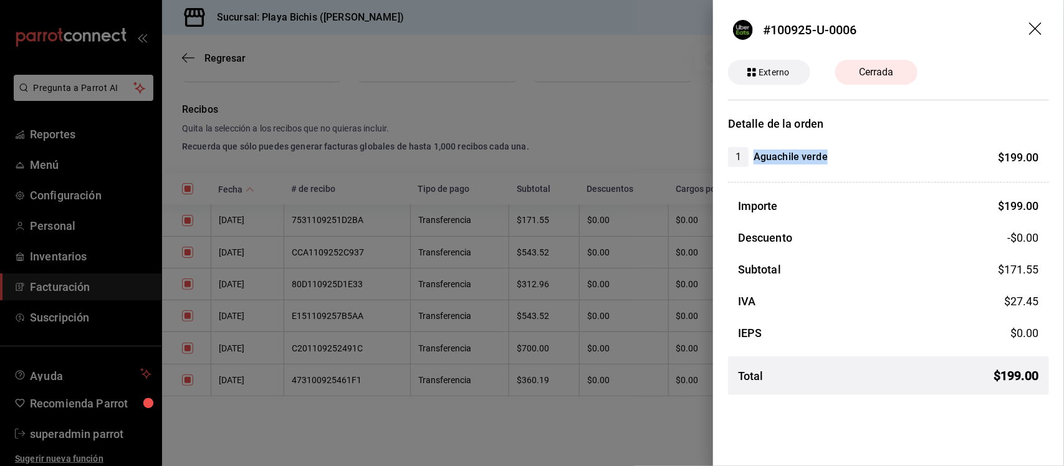
drag, startPoint x: 752, startPoint y: 160, endPoint x: 856, endPoint y: 156, distance: 103.5
click at [856, 156] on div "1 Aguachile verde $ 199.00" at bounding box center [883, 157] width 311 height 20
drag, startPoint x: 1005, startPoint y: 271, endPoint x: 1042, endPoint y: 271, distance: 37.4
click at [1042, 271] on div "Subtotal $ 171.55" at bounding box center [888, 269] width 321 height 17
drag, startPoint x: 1002, startPoint y: 299, endPoint x: 1063, endPoint y: 299, distance: 61.1
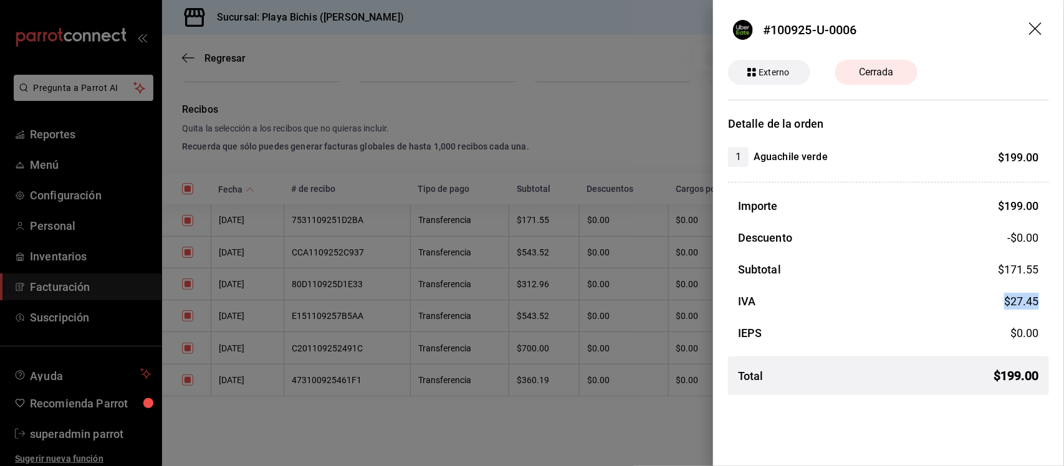
click at [1063, 299] on div "Detalle de la orden 1 Aguachile verde $ 199.00 Importe $ 199.00 Descuento -$0.0…" at bounding box center [888, 260] width 351 height 290
click at [944, 217] on div "Importe $ 199.00 Descuento -$0.00 Subtotal $ 171.55 IVA $ 27.45 IEPS $ 0.00 Tot…" at bounding box center [888, 302] width 321 height 208
click at [1035, 25] on icon "drag" at bounding box center [1036, 29] width 15 height 15
